Goal: Communication & Community: Share content

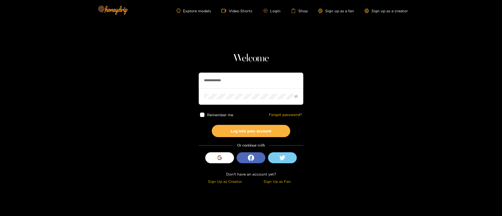
click at [237, 54] on h1 "Welcome" at bounding box center [251, 58] width 105 height 13
click at [237, 55] on h1 "Welcome" at bounding box center [251, 58] width 105 height 13
click at [286, 65] on div "**********" at bounding box center [251, 119] width 105 height 134
click at [254, 58] on h1 "Welcome" at bounding box center [251, 58] width 105 height 13
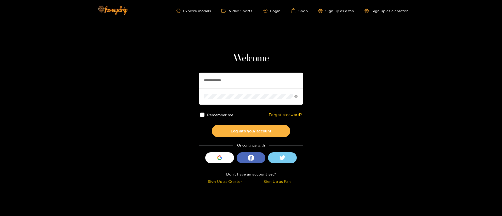
click at [246, 32] on section "**********" at bounding box center [251, 93] width 502 height 186
click at [250, 90] on span at bounding box center [251, 96] width 105 height 16
click at [237, 79] on input "**********" at bounding box center [251, 81] width 105 height 16
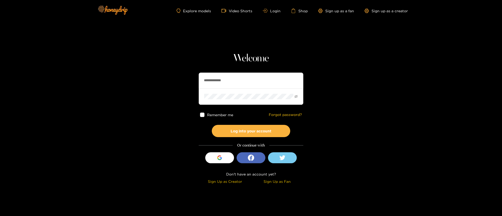
click at [237, 79] on input "**********" at bounding box center [251, 81] width 105 height 16
click at [228, 83] on input "text" at bounding box center [251, 81] width 105 height 16
drag, startPoint x: 228, startPoint y: 83, endPoint x: 218, endPoint y: 29, distance: 55.8
click at [228, 83] on input "text" at bounding box center [251, 81] width 105 height 16
click at [232, 87] on input "text" at bounding box center [251, 81] width 105 height 16
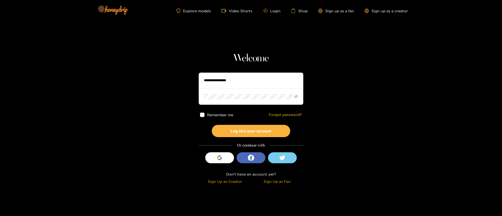
click at [232, 87] on input "text" at bounding box center [251, 81] width 105 height 16
click at [232, 80] on input "text" at bounding box center [251, 81] width 105 height 16
type input "**********"
click at [269, 130] on button "Log into your account" at bounding box center [251, 131] width 78 height 12
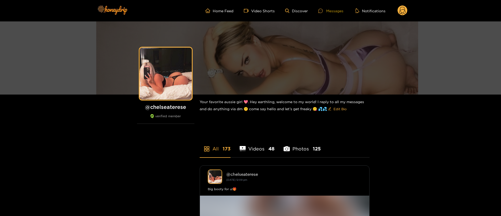
click at [333, 10] on div "Messages" at bounding box center [331, 11] width 25 height 6
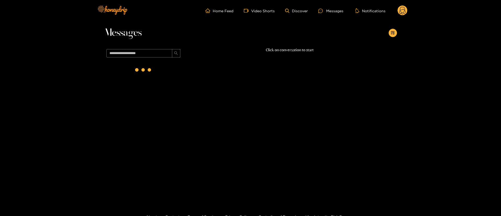
click at [389, 29] on div at bounding box center [393, 33] width 8 height 8
drag, startPoint x: 395, startPoint y: 31, endPoint x: 398, endPoint y: 35, distance: 4.5
click at [395, 31] on button "button" at bounding box center [393, 33] width 8 height 8
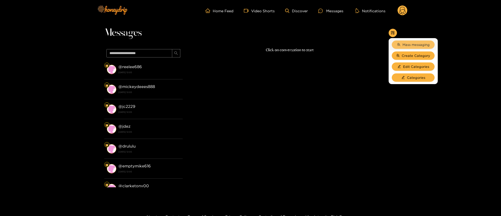
click at [416, 44] on span "Mass messaging" at bounding box center [416, 44] width 27 height 5
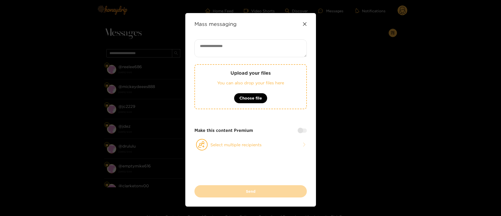
click at [266, 41] on textarea at bounding box center [251, 48] width 112 height 18
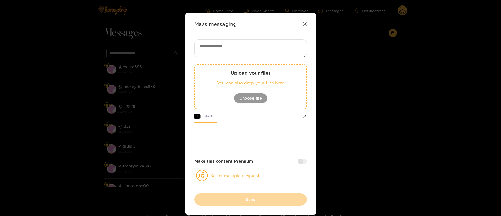
click at [273, 151] on div "Upload your files You can also drop your files here Choose file 1 0.47 MB Make …" at bounding box center [251, 116] width 112 height 154
click at [266, 180] on button "Select multiple recipients" at bounding box center [251, 176] width 112 height 12
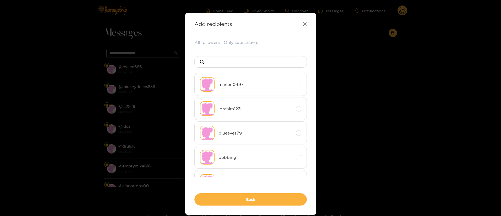
drag, startPoint x: 214, startPoint y: 43, endPoint x: 234, endPoint y: 57, distance: 24.5
click at [214, 43] on button "All followers" at bounding box center [207, 42] width 25 height 6
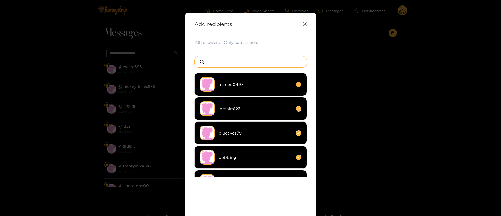
click at [259, 64] on input at bounding box center [253, 61] width 92 height 11
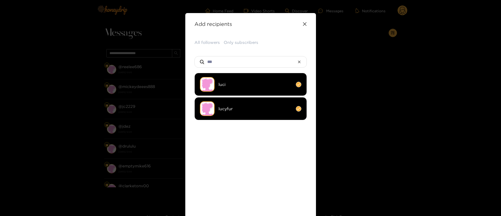
click at [241, 79] on li "luci" at bounding box center [251, 84] width 112 height 23
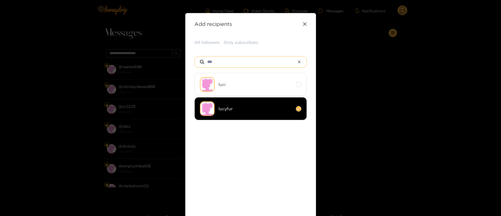
click at [235, 60] on input "***" at bounding box center [251, 61] width 88 height 11
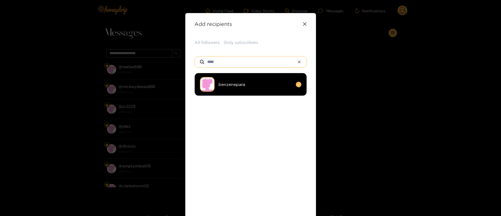
type input "****"
click at [266, 84] on span "benzenepara" at bounding box center [255, 85] width 73 height 6
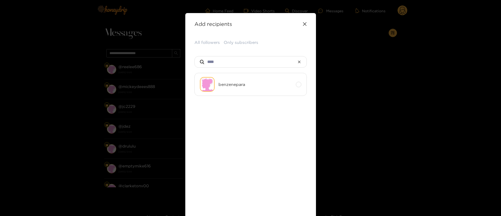
click at [251, 139] on ul "benzenepara" at bounding box center [251, 125] width 112 height 105
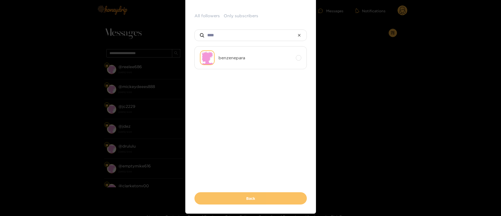
scroll to position [45, 0]
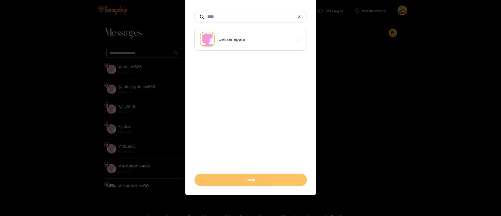
click at [275, 179] on button "Back" at bounding box center [251, 180] width 112 height 12
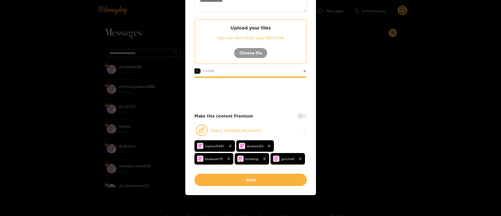
drag, startPoint x: 284, startPoint y: 88, endPoint x: 303, endPoint y: 117, distance: 34.9
click at [286, 89] on div at bounding box center [251, 92] width 112 height 21
click at [299, 119] on div "Upload your files You can also drop your files here Choose file 1 0.47 MB Make …" at bounding box center [251, 84] width 112 height 180
click at [302, 116] on div at bounding box center [302, 116] width 9 height 4
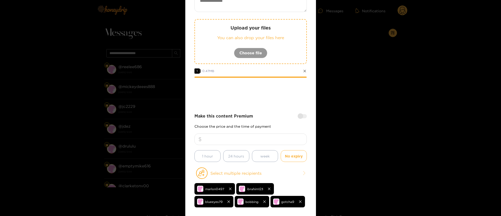
click at [282, 135] on input "number" at bounding box center [251, 140] width 112 height 12
click at [266, 111] on div "Upload your files You can also drop your files here Choose file 1 0.47 MB Make …" at bounding box center [251, 105] width 112 height 223
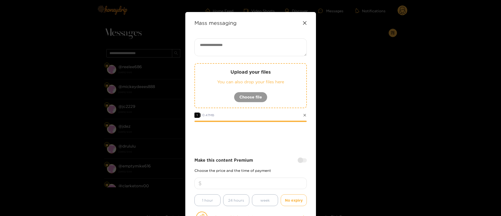
scroll to position [0, 0]
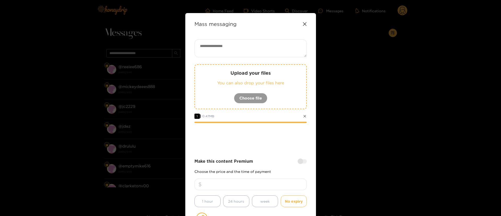
click at [256, 50] on textarea at bounding box center [251, 48] width 112 height 18
click at [236, 58] on div "Upload your files You can also drop your files here Choose file 1 0.47 MB Make …" at bounding box center [251, 150] width 112 height 223
click at [231, 48] on textarea at bounding box center [251, 48] width 112 height 18
click at [249, 143] on div at bounding box center [251, 137] width 112 height 21
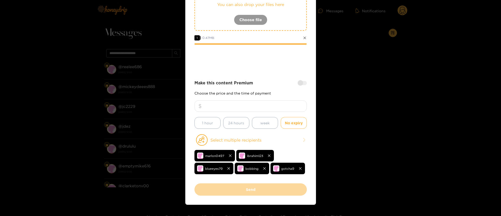
click at [266, 110] on input "number" at bounding box center [251, 106] width 112 height 12
click at [261, 60] on div at bounding box center [251, 59] width 112 height 21
click at [255, 68] on div at bounding box center [251, 59] width 112 height 21
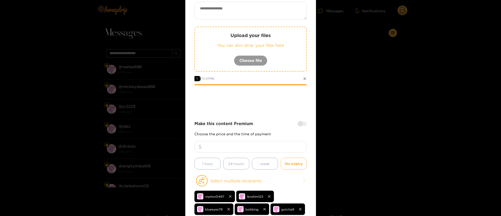
scroll to position [0, 0]
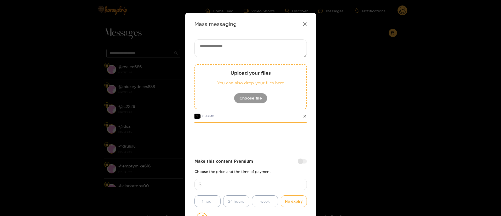
click at [268, 140] on div at bounding box center [251, 137] width 112 height 21
click at [255, 147] on div at bounding box center [251, 137] width 112 height 21
click at [265, 141] on div at bounding box center [251, 137] width 112 height 21
click at [218, 140] on div at bounding box center [251, 137] width 112 height 21
click at [258, 146] on div at bounding box center [251, 137] width 112 height 21
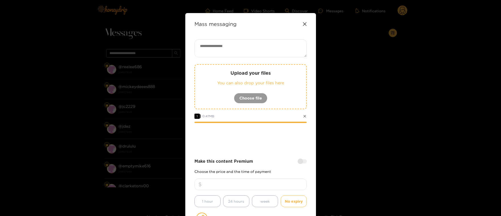
click at [260, 141] on div at bounding box center [251, 137] width 112 height 21
click at [274, 152] on div "Upload your files You can also drop your files here Choose file 1 0.47 MB Make …" at bounding box center [251, 150] width 112 height 223
click at [268, 183] on input "number" at bounding box center [251, 185] width 112 height 12
click at [254, 150] on div "Upload your files You can also drop your files here Choose file 1 0.47 MB Make …" at bounding box center [251, 150] width 112 height 223
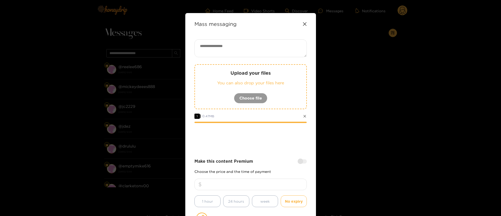
click at [262, 145] on div at bounding box center [251, 137] width 112 height 21
click at [233, 51] on textarea at bounding box center [251, 48] width 112 height 18
paste textarea "**********"
type textarea "**********"
drag, startPoint x: 259, startPoint y: 159, endPoint x: 262, endPoint y: 158, distance: 3.1
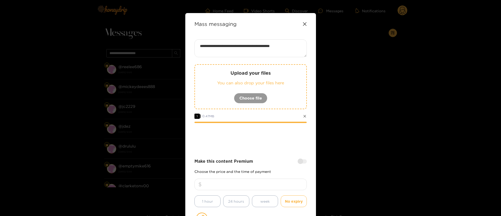
click at [259, 159] on div "Make this content Premium" at bounding box center [251, 161] width 112 height 6
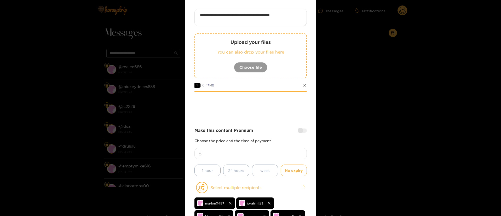
scroll to position [78, 0]
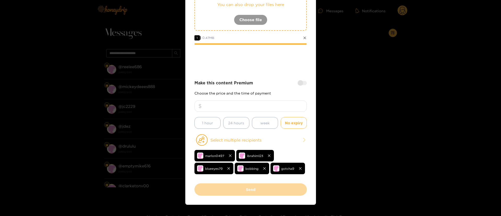
click at [267, 105] on input "number" at bounding box center [251, 106] width 112 height 12
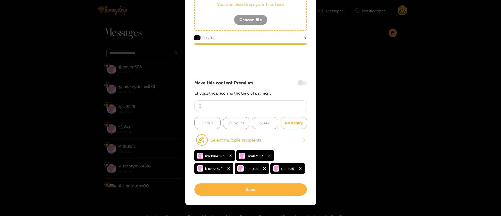
type input "**"
click at [260, 68] on div at bounding box center [251, 59] width 112 height 21
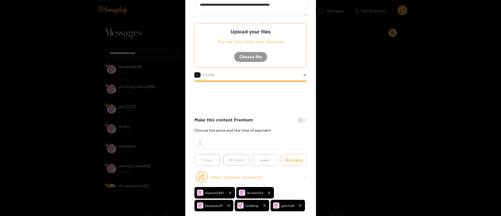
scroll to position [0, 0]
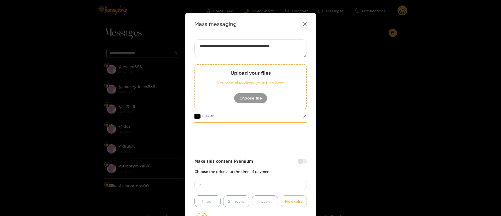
click at [270, 143] on div at bounding box center [251, 137] width 112 height 21
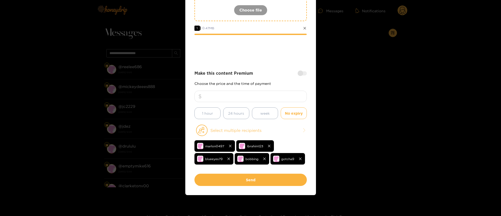
click at [281, 126] on button "Select multiple recipients" at bounding box center [251, 130] width 112 height 12
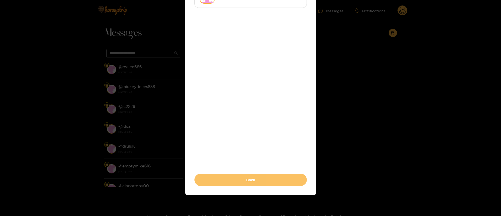
click at [271, 178] on button "Back" at bounding box center [251, 180] width 112 height 12
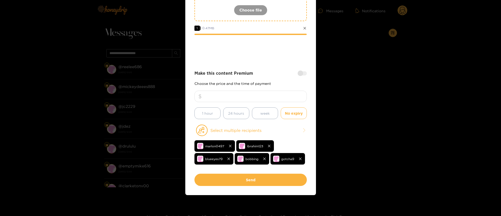
drag, startPoint x: 272, startPoint y: 66, endPoint x: 278, endPoint y: 66, distance: 5.8
click at [272, 65] on div "**********" at bounding box center [251, 62] width 112 height 223
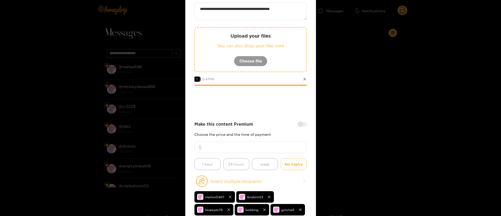
scroll to position [10, 0]
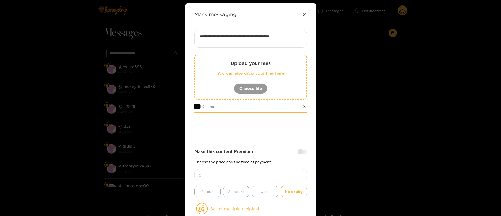
click at [263, 132] on div at bounding box center [251, 127] width 112 height 21
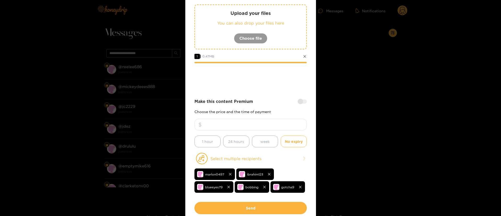
scroll to position [88, 0]
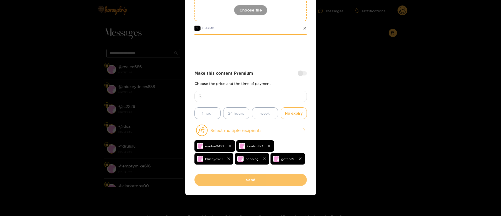
click at [261, 179] on button "Send" at bounding box center [251, 180] width 112 height 12
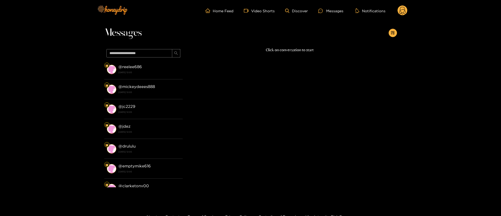
click at [277, 66] on div "Click on conversation to start" at bounding box center [290, 116] width 214 height 138
click at [404, 8] on circle at bounding box center [403, 10] width 10 height 10
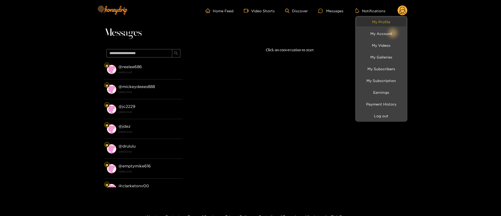
click at [380, 21] on link "My Profile" at bounding box center [382, 21] width 50 height 9
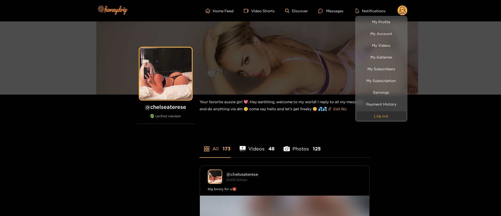
click at [389, 113] on button "Log out" at bounding box center [382, 115] width 50 height 9
